Goal: Information Seeking & Learning: Stay updated

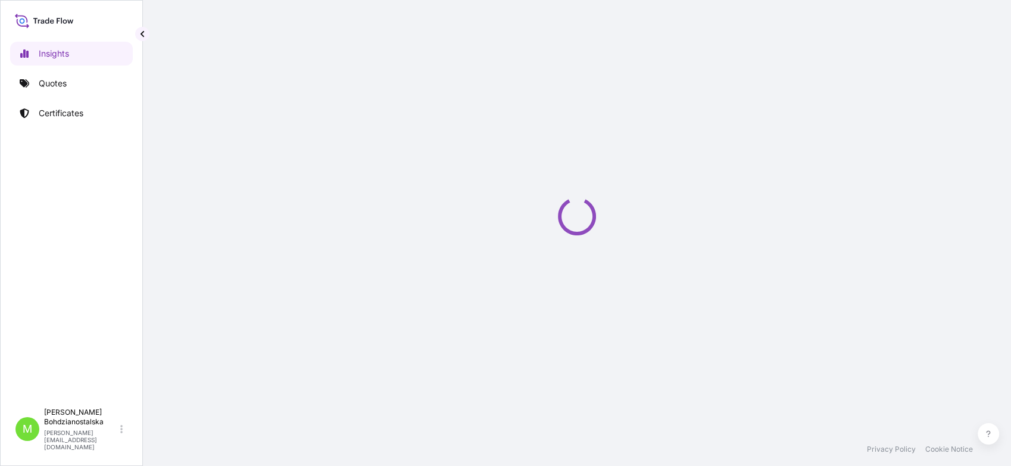
select select "2025"
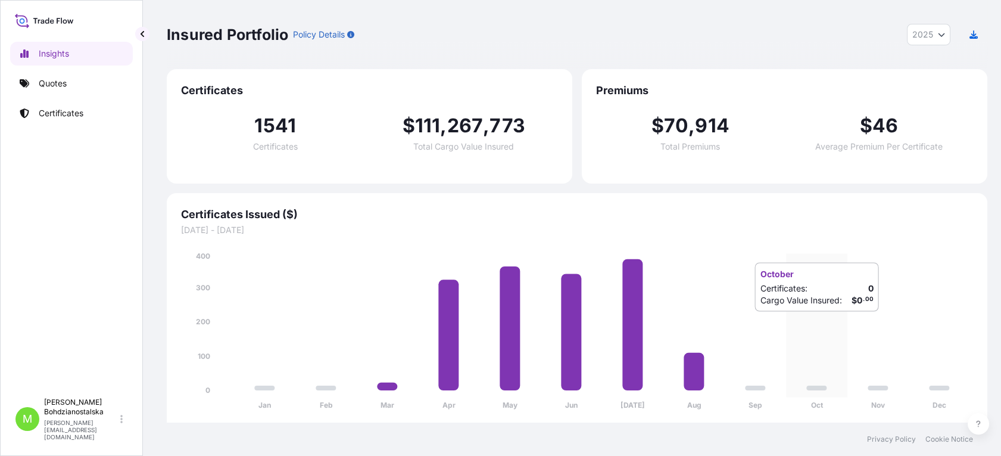
drag, startPoint x: 815, startPoint y: 323, endPoint x: 814, endPoint y: 308, distance: 15.5
click at [815, 323] on icon "Jan Feb Mar Apr May Jun [DATE] Aug Sep Oct Nov Dec 0 100 200 300 400" at bounding box center [577, 334] width 792 height 168
click at [63, 80] on p "Quotes" at bounding box center [53, 83] width 28 height 12
